Goal: Check status: Check status

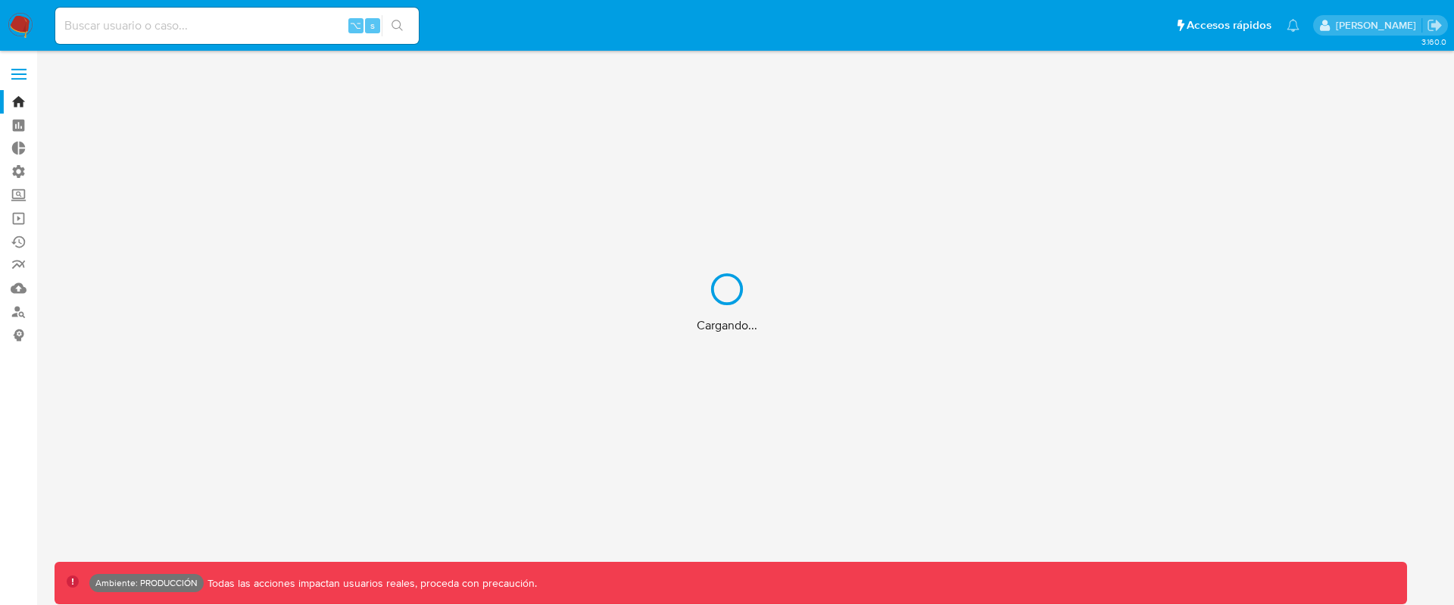
click at [234, 26] on div "Cargando..." at bounding box center [727, 302] width 1454 height 605
click at [232, 23] on div "Cargando..." at bounding box center [727, 302] width 1454 height 605
click at [210, 18] on div "Cargando..." at bounding box center [727, 302] width 1454 height 605
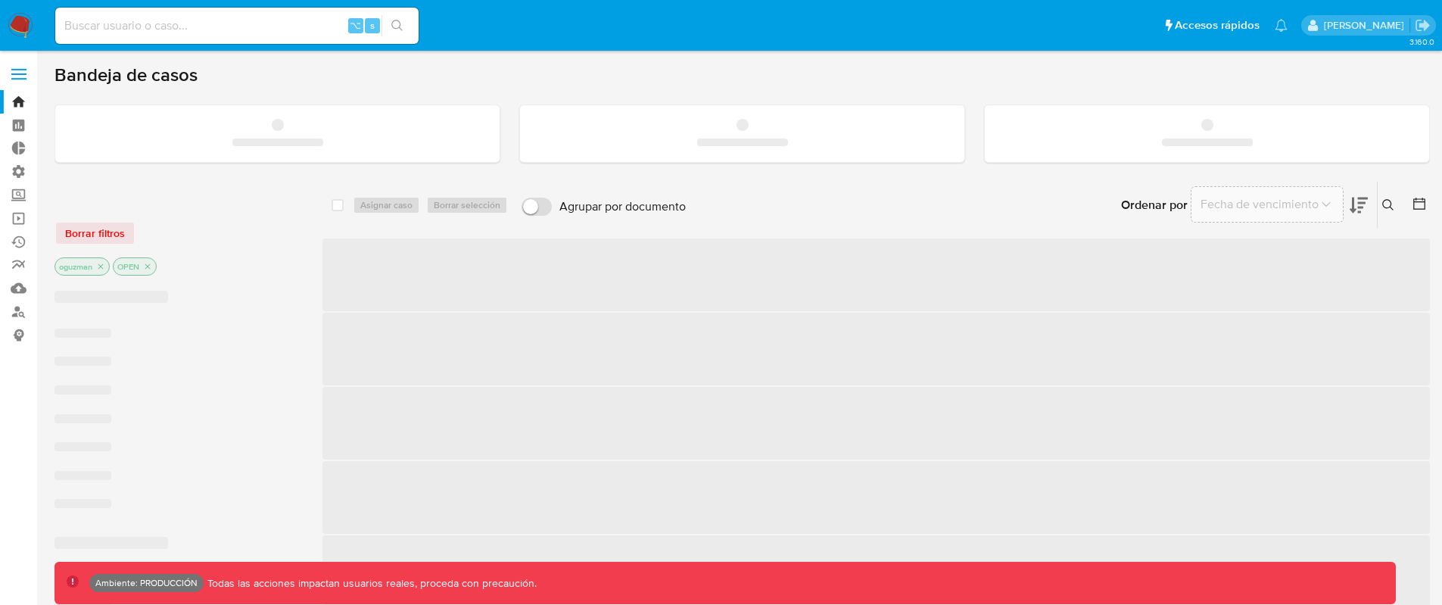
click at [179, 17] on input at bounding box center [236, 26] width 363 height 20
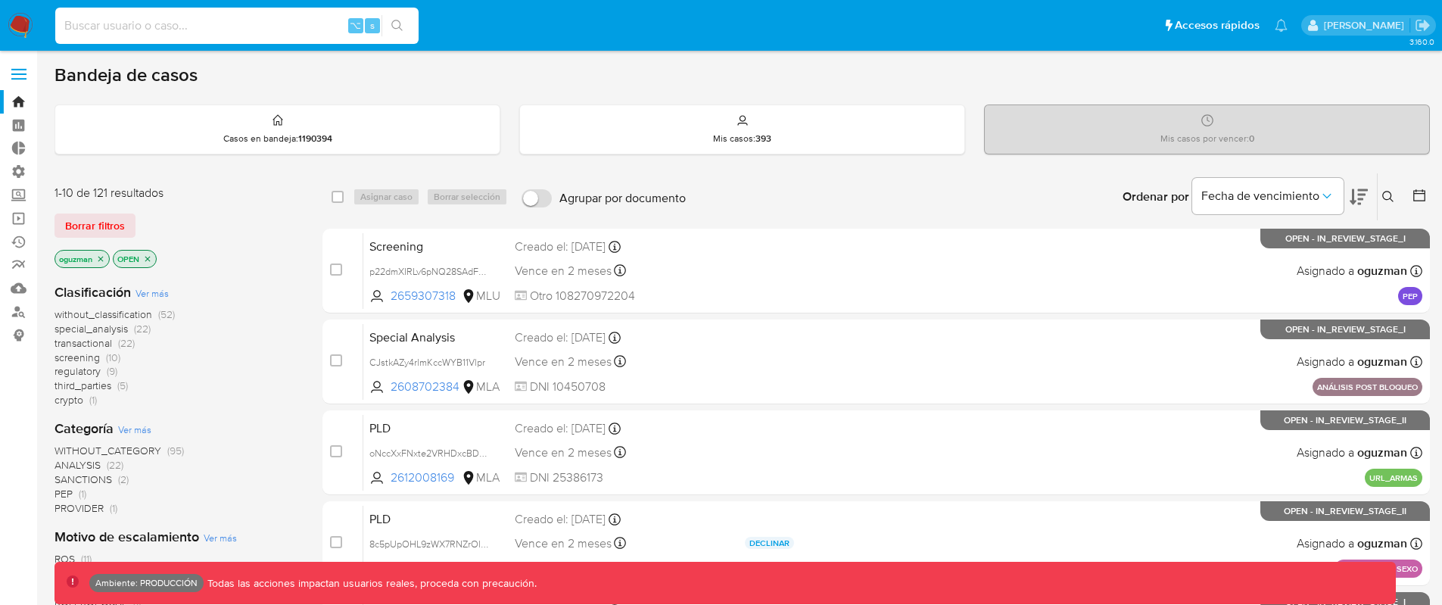
paste input "2494697684"
type input "2494697684"
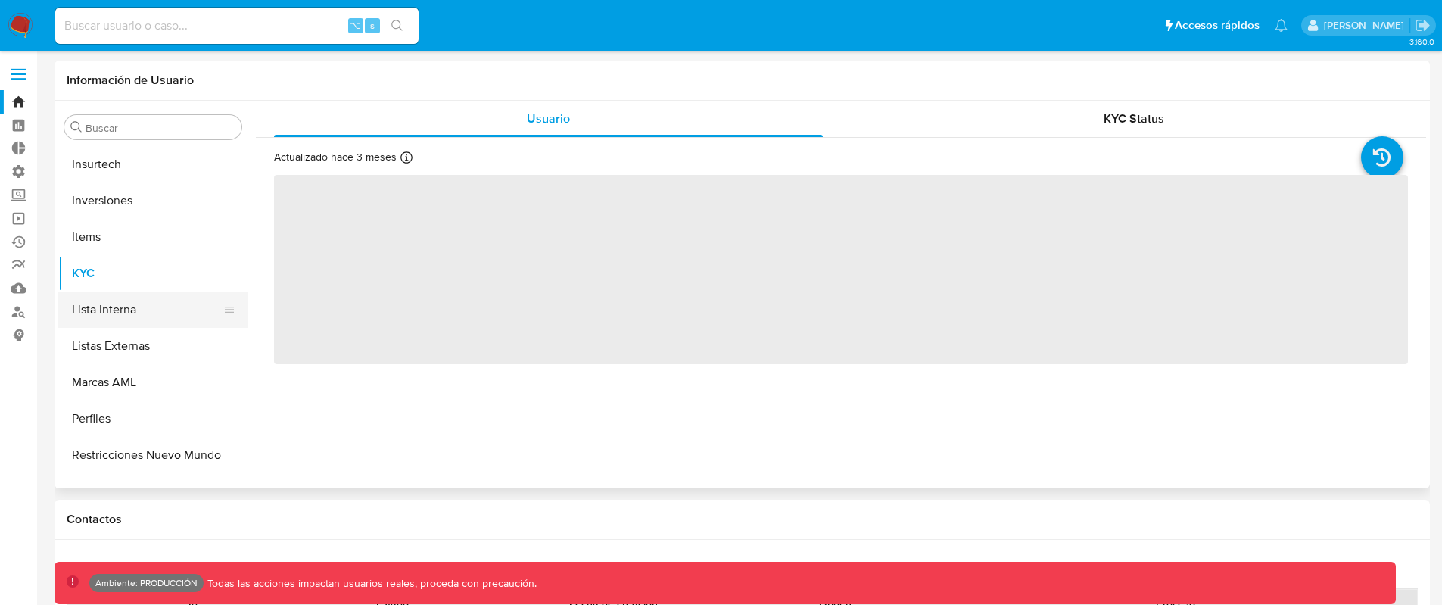
select select "10"
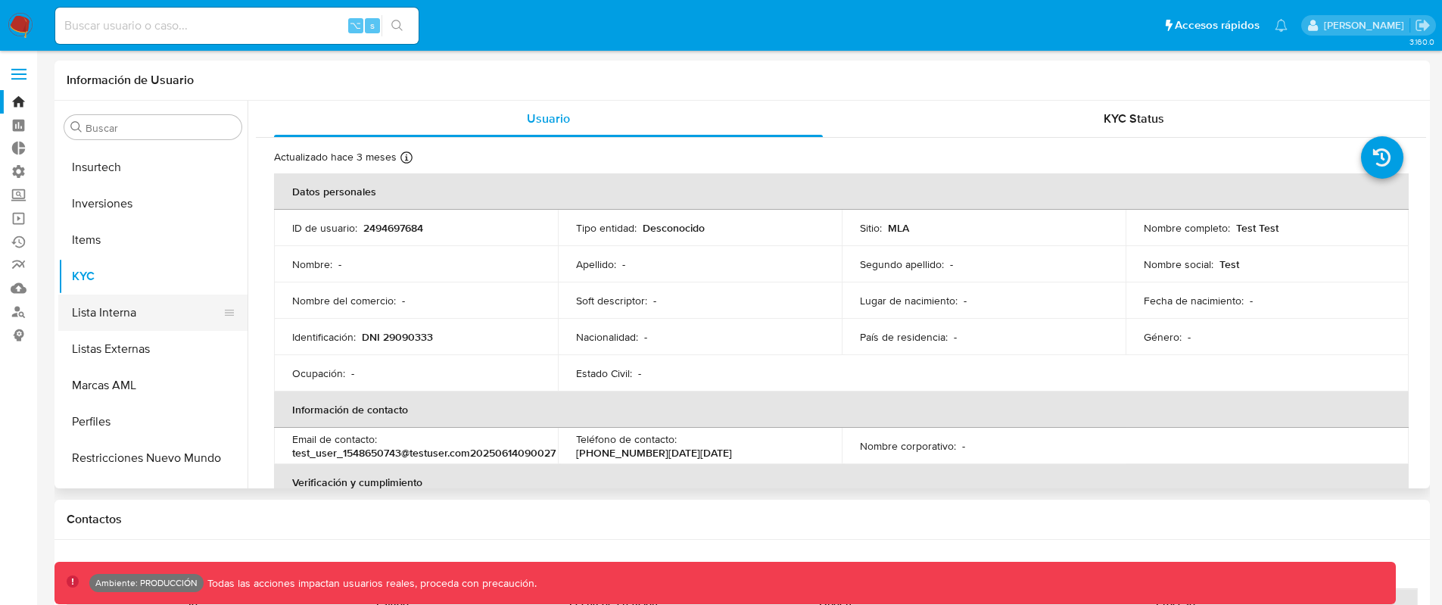
scroll to position [684, 0]
drag, startPoint x: 1233, startPoint y: 228, endPoint x: 1270, endPoint y: 229, distance: 36.4
click at [1270, 229] on p "Test Test" at bounding box center [1257, 228] width 42 height 14
drag, startPoint x: 1277, startPoint y: 230, endPoint x: 1226, endPoint y: 227, distance: 51.6
click at [1226, 227] on div "Nombre completo : Test Test" at bounding box center [1268, 228] width 248 height 14
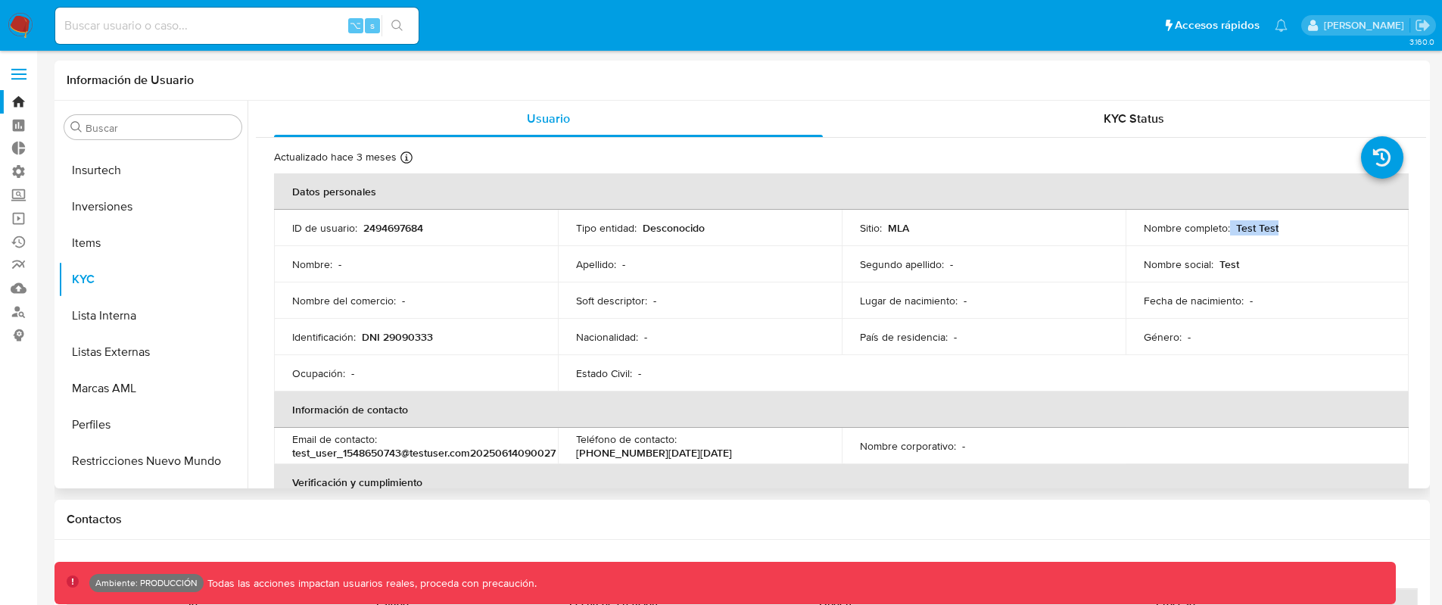
copy div "Test Test"
click at [256, 23] on input at bounding box center [236, 26] width 363 height 20
type input "beta'"
